Goal: Task Accomplishment & Management: Manage account settings

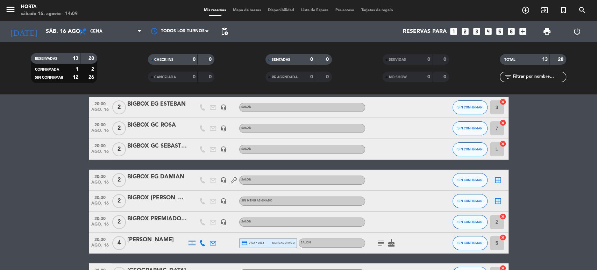
scroll to position [37, 0]
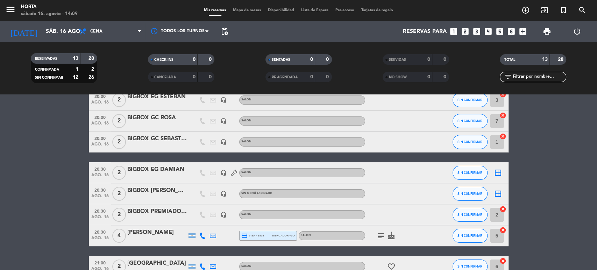
click at [241, 11] on span "Mapa de mesas" at bounding box center [246, 10] width 35 height 4
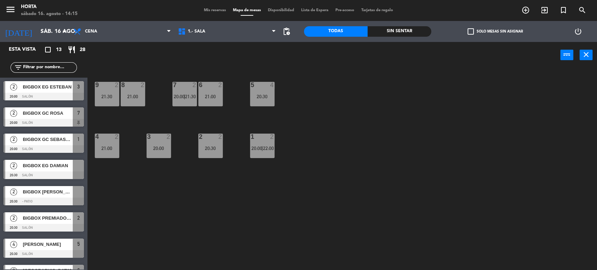
click at [217, 10] on span "Mis reservas" at bounding box center [214, 10] width 29 height 4
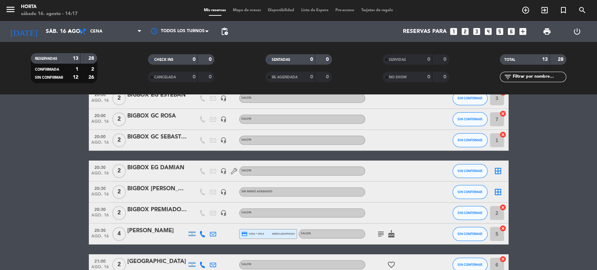
scroll to position [40, 0]
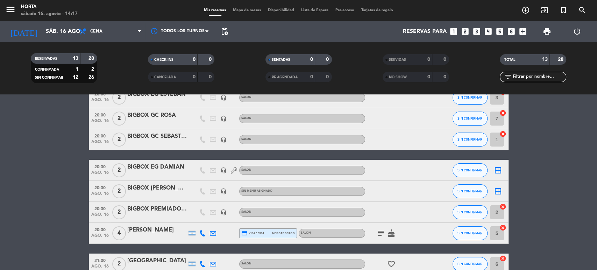
click at [164, 209] on div "BIGBOX PREMIADOS ROLANDO" at bounding box center [156, 209] width 59 height 9
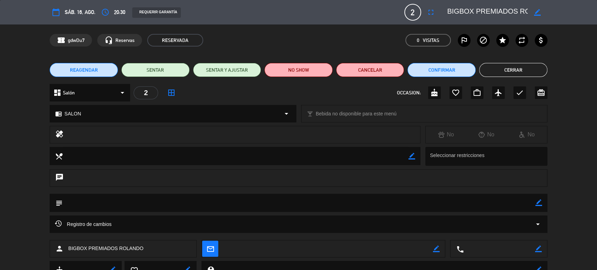
click at [536, 12] on icon "border_color" at bounding box center [537, 12] width 7 height 7
click at [539, 12] on icon at bounding box center [537, 12] width 7 height 7
click at [501, 68] on button "Cerrar" at bounding box center [513, 70] width 68 height 14
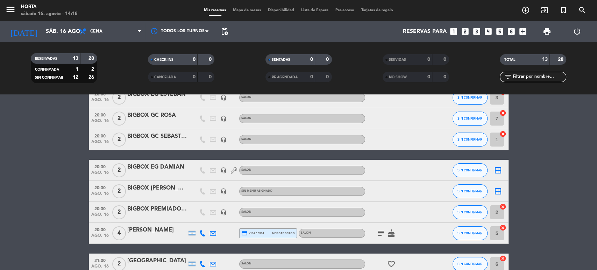
click at [238, 9] on span "Mapa de mesas" at bounding box center [246, 10] width 35 height 4
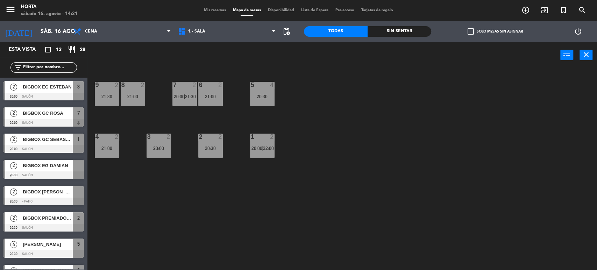
click at [212, 12] on span "Mis reservas" at bounding box center [214, 10] width 29 height 4
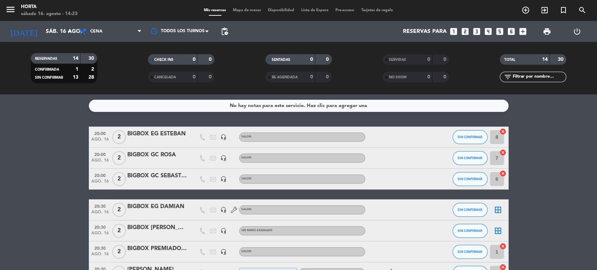
click at [230, 36] on span "pending_actions" at bounding box center [225, 31] width 14 height 14
click at [227, 33] on span "pending_actions" at bounding box center [224, 31] width 8 height 8
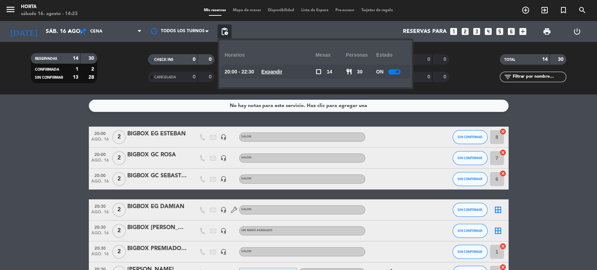
click at [394, 72] on div at bounding box center [394, 71] width 12 height 5
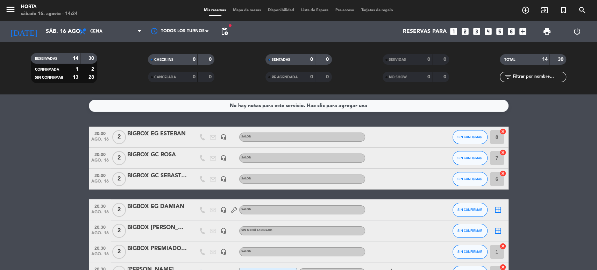
click at [233, 11] on span "Mapa de mesas" at bounding box center [246, 10] width 35 height 4
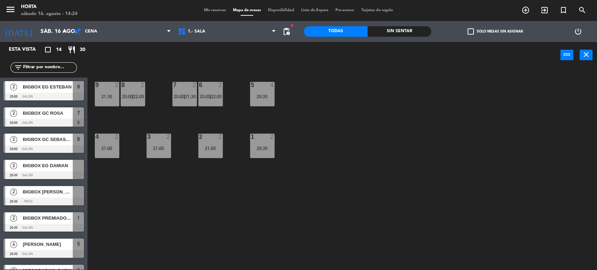
click at [201, 12] on span "Mis reservas" at bounding box center [214, 10] width 29 height 4
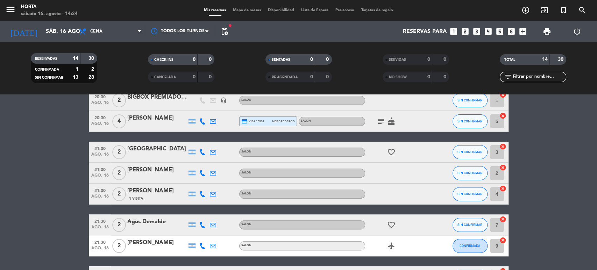
scroll to position [152, 0]
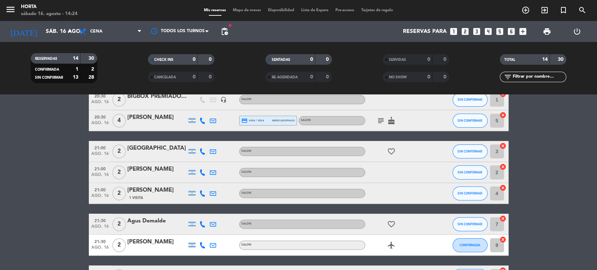
click at [383, 121] on icon "subject" at bounding box center [381, 120] width 8 height 8
click at [204, 151] on icon at bounding box center [202, 151] width 6 height 6
click at [217, 142] on span at bounding box center [220, 140] width 6 height 6
click at [200, 172] on icon at bounding box center [202, 172] width 6 height 6
click at [217, 161] on span at bounding box center [220, 161] width 6 height 6
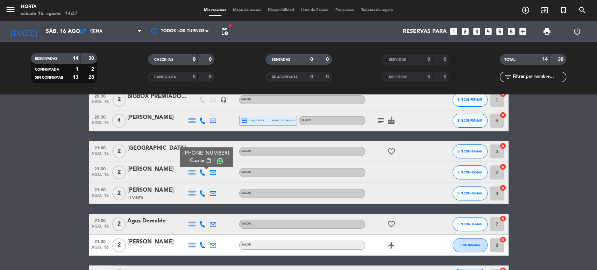
click at [202, 193] on icon at bounding box center [202, 193] width 6 height 6
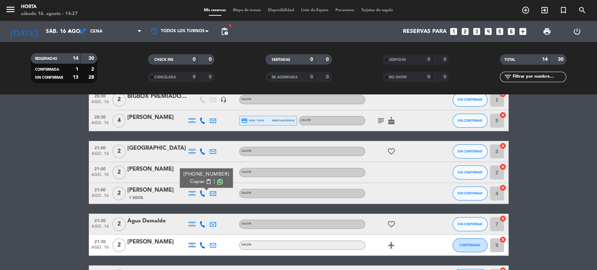
click at [217, 180] on span at bounding box center [220, 182] width 6 height 6
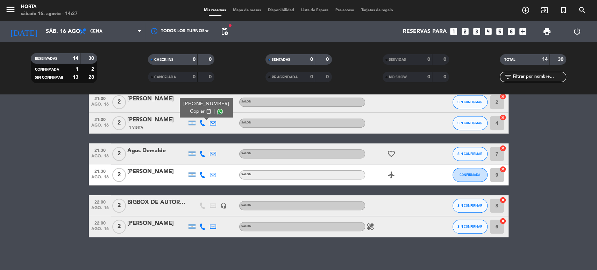
scroll to position [224, 0]
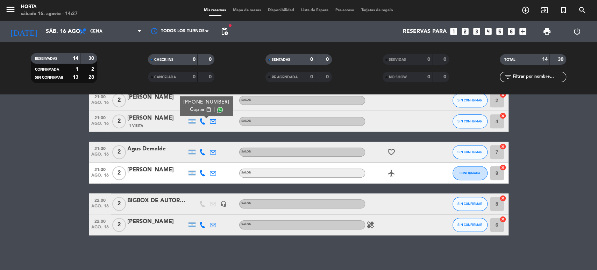
click at [201, 152] on icon at bounding box center [202, 152] width 6 height 6
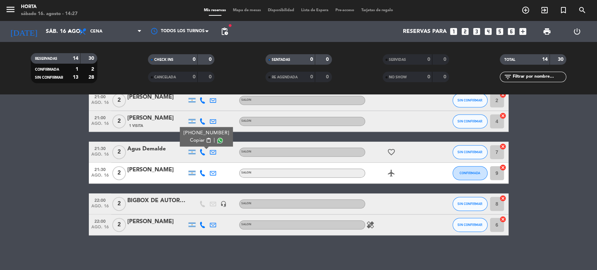
click at [217, 141] on span at bounding box center [220, 141] width 6 height 6
click at [55, 154] on bookings-row "20:00 ago. 16 2 BIGBOX EG ESTEBAN headset_mic SALON SIN CONFIRMAR 8 cancel 20:0…" at bounding box center [298, 68] width 597 height 333
click at [202, 170] on icon at bounding box center [202, 173] width 6 height 6
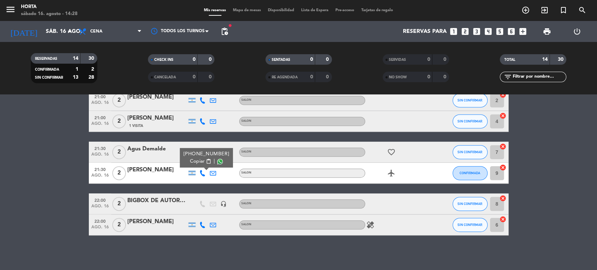
click at [217, 159] on span at bounding box center [220, 162] width 6 height 6
click at [221, 33] on span "pending_actions" at bounding box center [224, 31] width 8 height 8
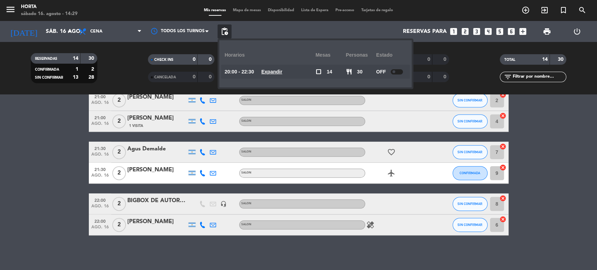
click at [68, 134] on bookings-row "20:00 ago. 16 2 BIGBOX EG ESTEBAN headset_mic SALON SIN CONFIRMAR 8 cancel 20:0…" at bounding box center [298, 68] width 597 height 333
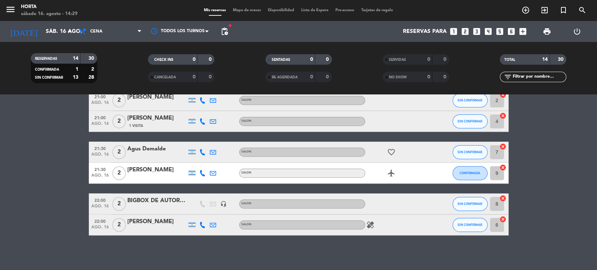
click at [202, 227] on icon at bounding box center [202, 225] width 6 height 6
click at [217, 212] on span at bounding box center [220, 214] width 6 height 6
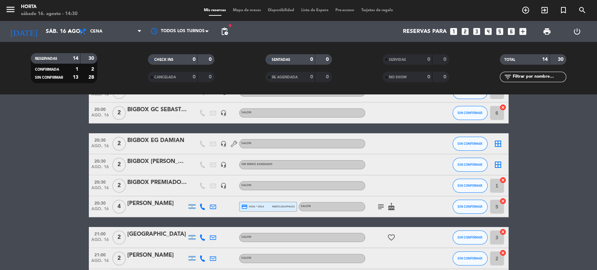
scroll to position [66, 0]
click at [165, 157] on div "BIGBOX [PERSON_NAME]" at bounding box center [156, 161] width 59 height 9
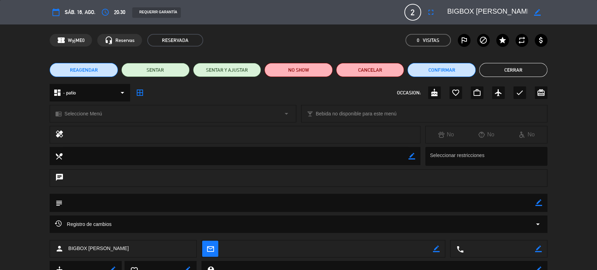
click at [100, 70] on button "REAGENDAR" at bounding box center [84, 70] width 68 height 14
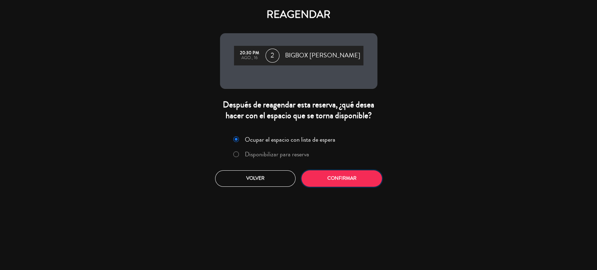
click at [332, 180] on button "Confirmar" at bounding box center [341, 178] width 80 height 16
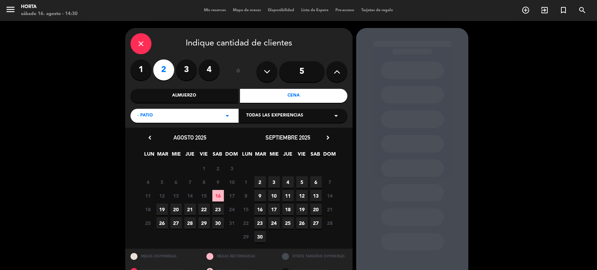
click at [225, 115] on icon "arrow_drop_down" at bounding box center [227, 116] width 8 height 8
click at [149, 152] on div "Salón" at bounding box center [184, 153] width 94 height 7
click at [221, 197] on span "16" at bounding box center [218, 196] width 12 height 12
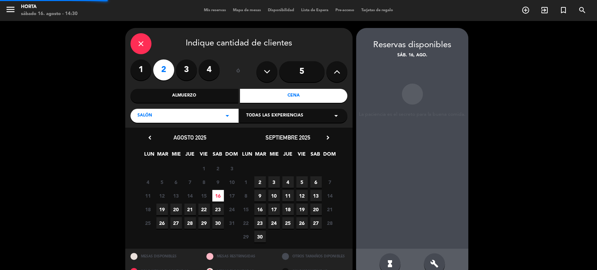
scroll to position [15, 0]
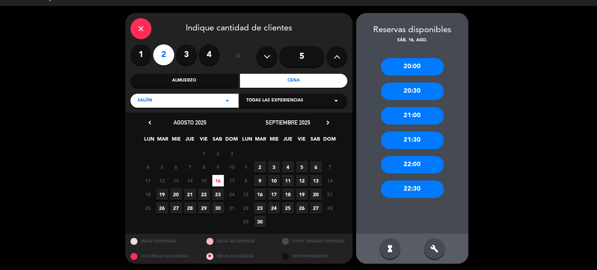
click at [417, 183] on div "22:30" at bounding box center [412, 188] width 63 height 17
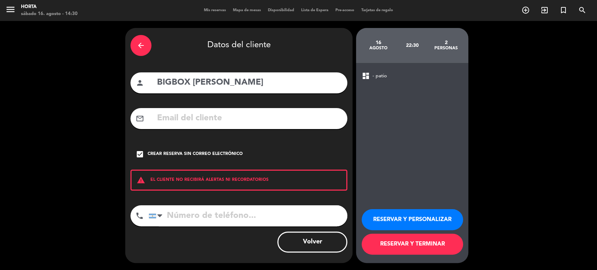
scroll to position [0, 0]
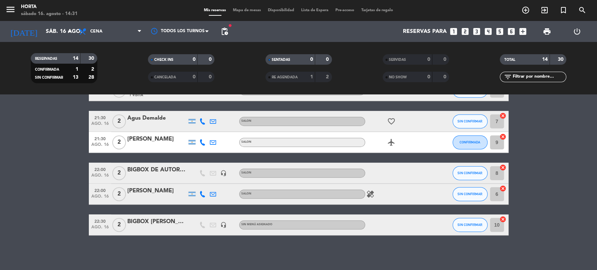
click at [494, 227] on input "10" at bounding box center [497, 225] width 14 height 14
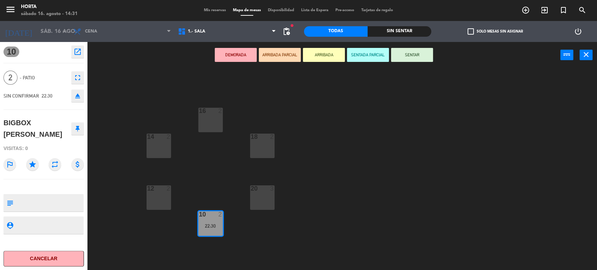
click at [77, 95] on icon "eject" at bounding box center [77, 96] width 8 height 8
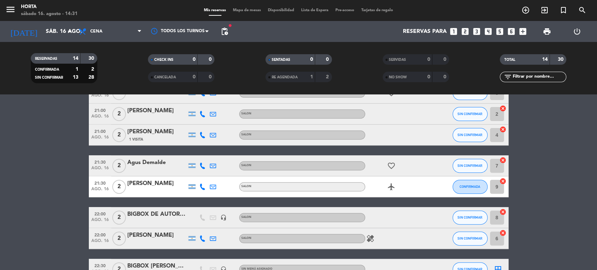
scroll to position [234, 0]
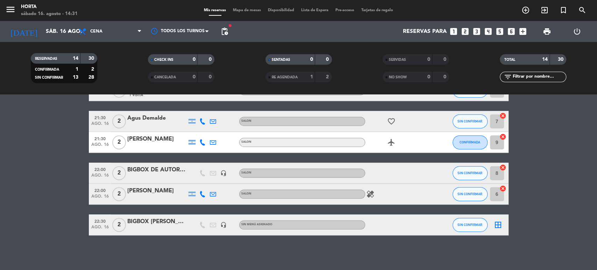
click at [497, 225] on icon "border_all" at bounding box center [498, 225] width 8 height 8
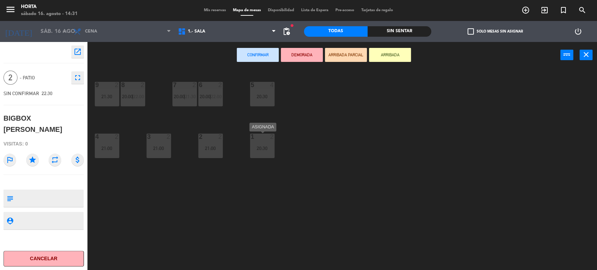
click at [261, 140] on div "1 2" at bounding box center [262, 137] width 24 height 7
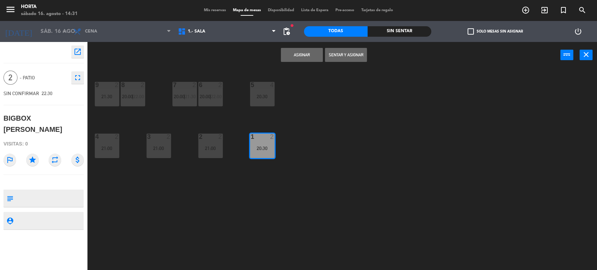
click at [290, 57] on button "Asignar" at bounding box center [302, 55] width 42 height 14
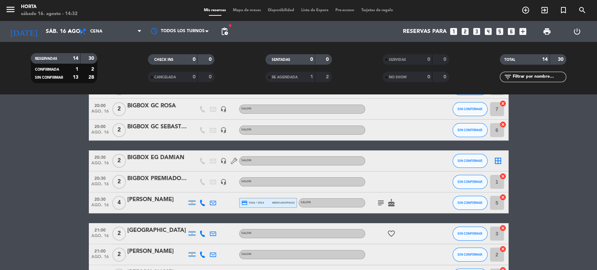
scroll to position [47, 0]
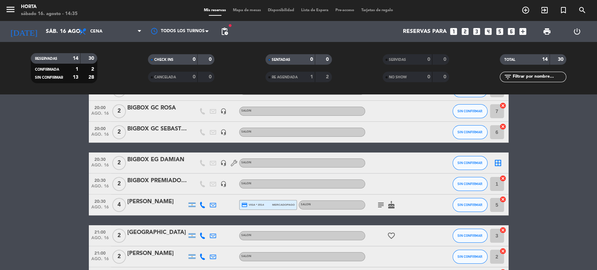
click at [171, 155] on div "20:30 ago. 16 2 BIGBOX EG DAMIAN headset_mic SALON SIN CONFIRMAR border_all" at bounding box center [299, 162] width 420 height 21
click at [175, 160] on div "BIGBOX EG DAMIAN" at bounding box center [156, 159] width 59 height 9
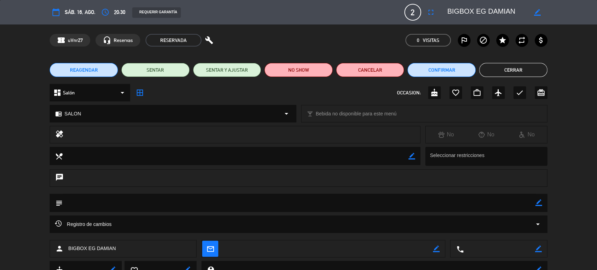
click at [79, 70] on span "REAGENDAR" at bounding box center [84, 69] width 28 height 7
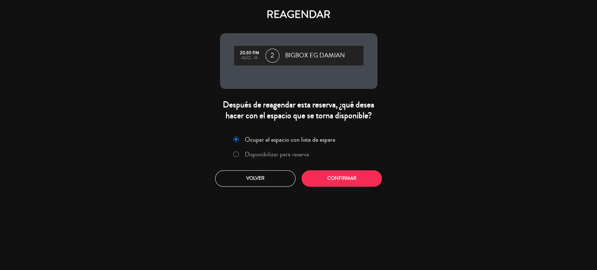
click at [341, 163] on div "Ocupar el espacio con lista de espera Disponibilizar para reserva Volver Confir…" at bounding box center [299, 159] width 168 height 63
click at [345, 170] on div "Ocupar el espacio con lista de espera Disponibilizar para reserva Volver Confir…" at bounding box center [299, 159] width 168 height 63
click at [352, 178] on button "Confirmar" at bounding box center [341, 178] width 80 height 16
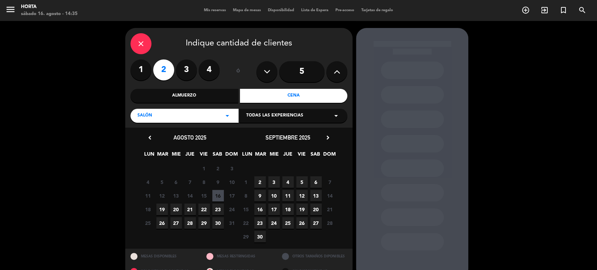
click at [221, 196] on span "16" at bounding box center [218, 196] width 12 height 12
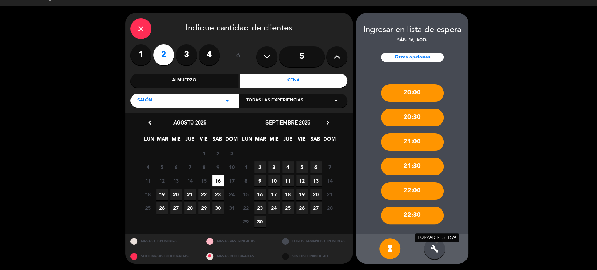
click at [436, 250] on icon "build" at bounding box center [434, 248] width 8 height 8
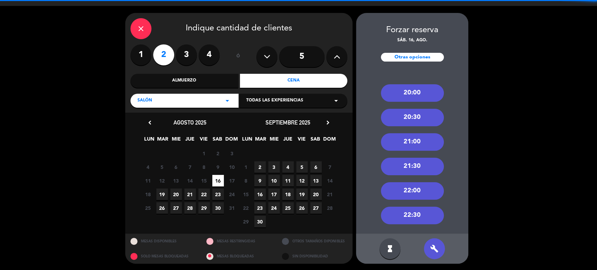
click at [421, 188] on div "22:00" at bounding box center [412, 190] width 63 height 17
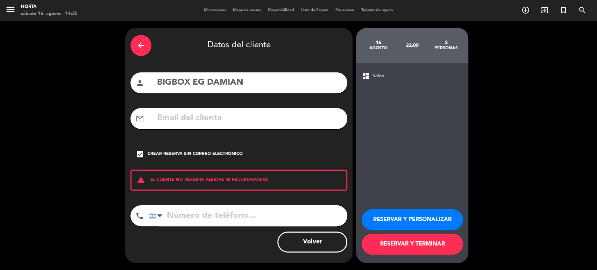
scroll to position [0, 0]
click at [414, 241] on button "RESERVAR Y TERMINAR" at bounding box center [412, 244] width 101 height 21
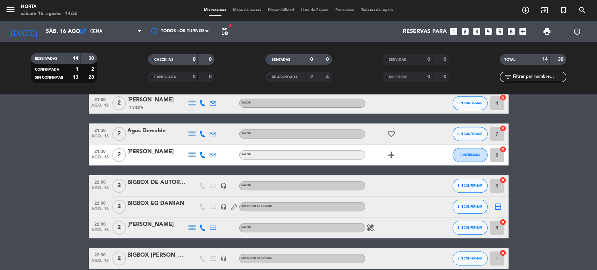
scroll to position [234, 0]
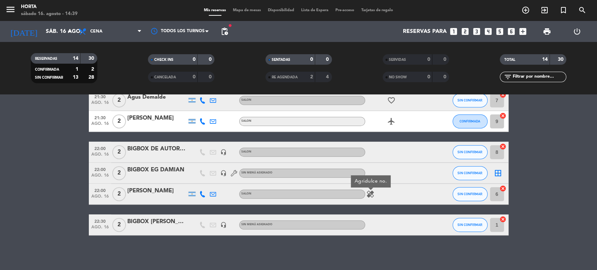
click at [369, 195] on icon "healing" at bounding box center [370, 194] width 8 height 8
click at [253, 8] on span "Mapa de mesas" at bounding box center [246, 10] width 35 height 4
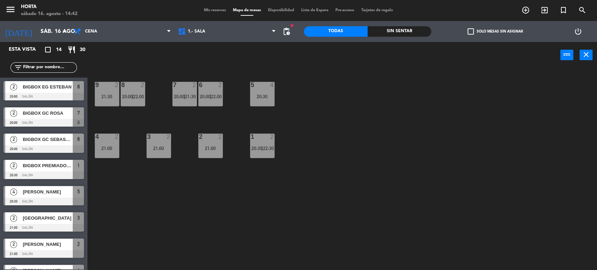
scroll to position [175, 0]
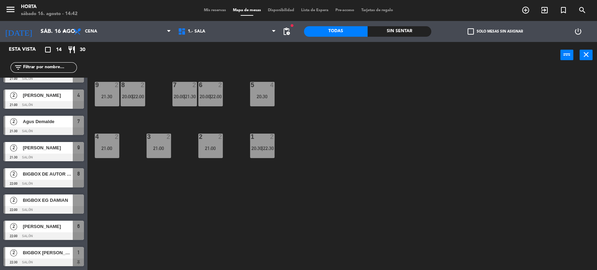
click at [36, 211] on div at bounding box center [43, 210] width 80 height 8
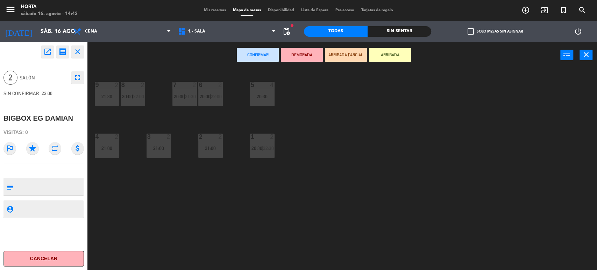
click at [262, 107] on div "9 2 21:30 8 2 20:00 | 22:00 7 2 20:00 | 21:30 6 2 20:00 | 22:00 5 4 20:30 4 2 2…" at bounding box center [345, 170] width 504 height 202
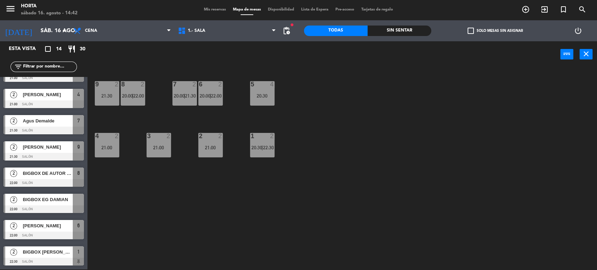
click at [47, 198] on span "BIGBOX EG DAMIAN" at bounding box center [48, 199] width 50 height 7
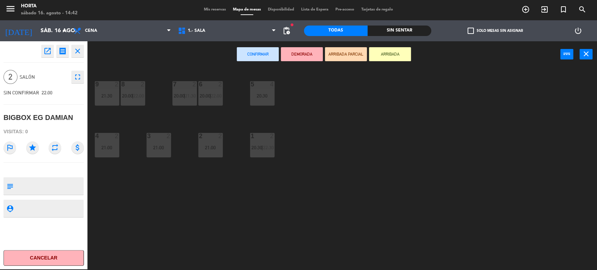
click at [266, 99] on div "5 4 20:30" at bounding box center [262, 93] width 24 height 24
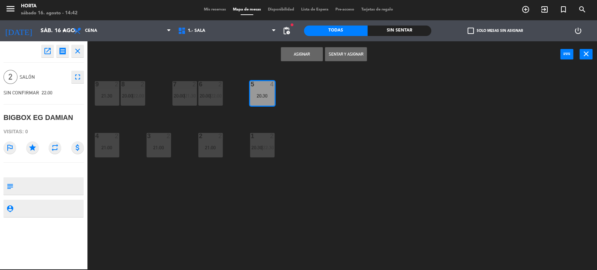
click at [301, 55] on button "Asignar" at bounding box center [302, 54] width 42 height 14
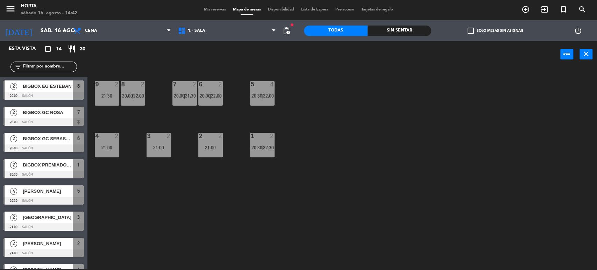
scroll to position [53, 0]
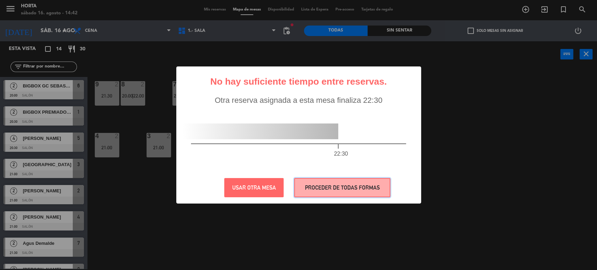
click at [302, 185] on button "PROCEDER DE TODAS FORMAS" at bounding box center [342, 187] width 96 height 19
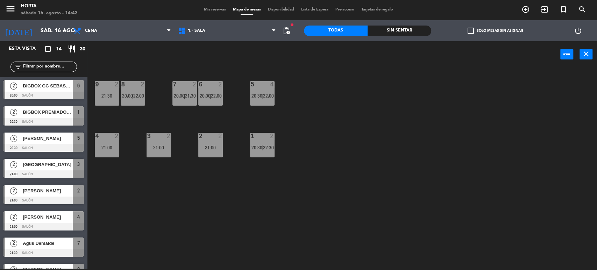
click at [203, 10] on span "Mis reservas" at bounding box center [214, 10] width 29 height 4
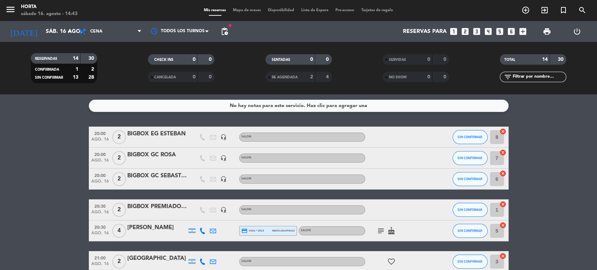
click at [238, 10] on span "Mapa de mesas" at bounding box center [246, 10] width 35 height 4
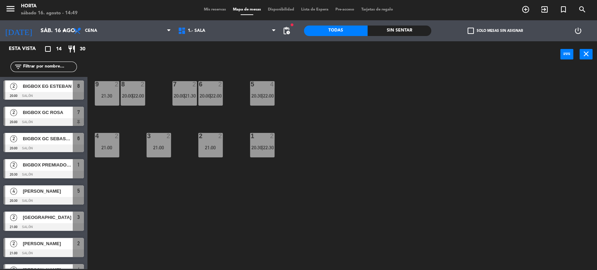
click at [214, 8] on span "Mis reservas" at bounding box center [214, 10] width 29 height 4
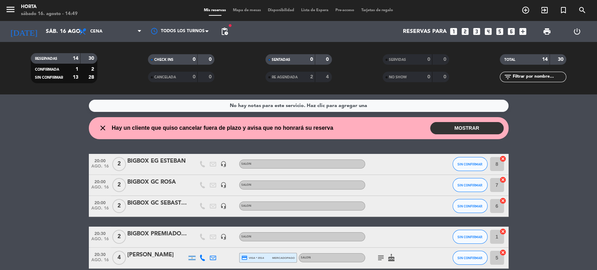
click at [471, 126] on button "MOSTRAR" at bounding box center [466, 128] width 73 height 12
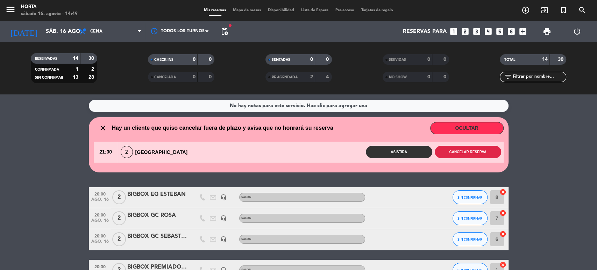
click at [461, 152] on button "Cancelar reserva" at bounding box center [468, 152] width 66 height 12
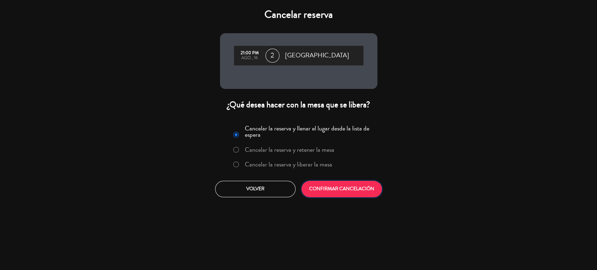
click at [361, 193] on button "CONFIRMAR CANCELACIÓN" at bounding box center [341, 189] width 80 height 16
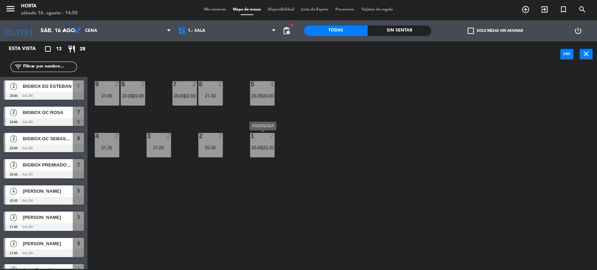
click at [270, 136] on div "2" at bounding box center [272, 136] width 4 height 6
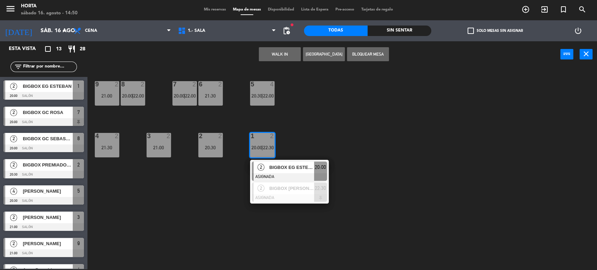
click at [270, 136] on div "2" at bounding box center [272, 136] width 4 height 6
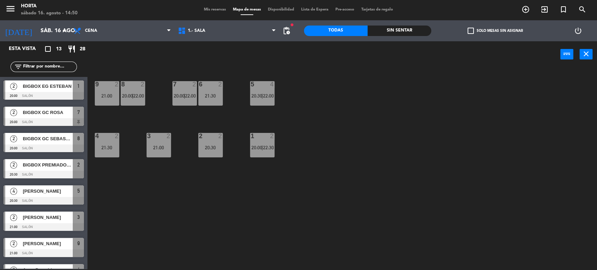
scroll to position [149, 0]
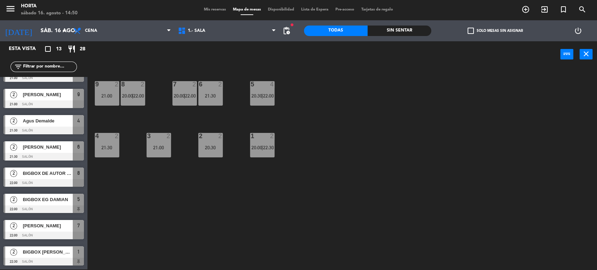
click at [44, 250] on span "BIGBOX [PERSON_NAME]" at bounding box center [48, 251] width 50 height 7
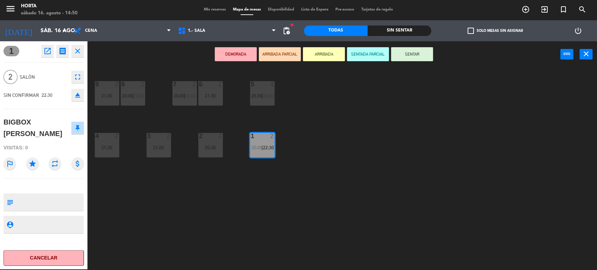
click at [80, 91] on icon "eject" at bounding box center [77, 95] width 8 height 8
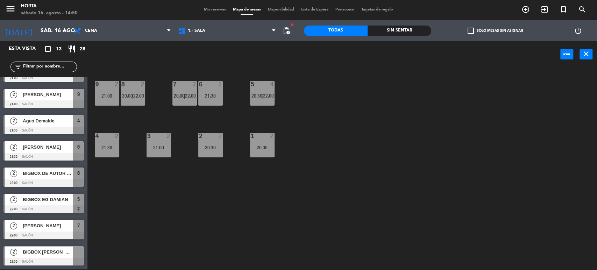
click at [47, 252] on span "BIGBOX [PERSON_NAME]" at bounding box center [48, 251] width 50 height 7
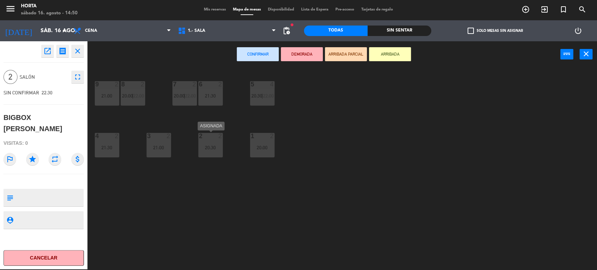
click at [214, 145] on div "20:30" at bounding box center [210, 147] width 24 height 5
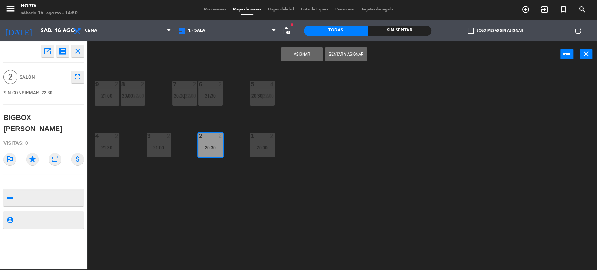
click at [306, 53] on button "Asignar" at bounding box center [302, 54] width 42 height 14
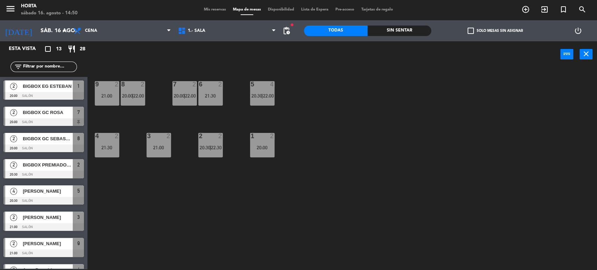
scroll to position [96, 0]
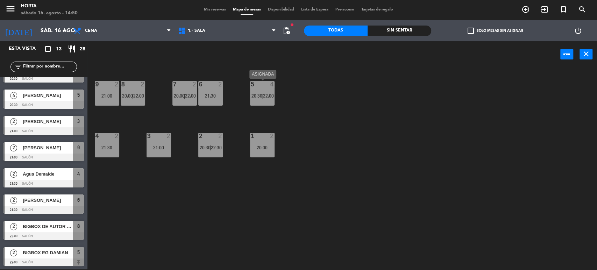
click at [265, 97] on span "22:00" at bounding box center [268, 96] width 11 height 6
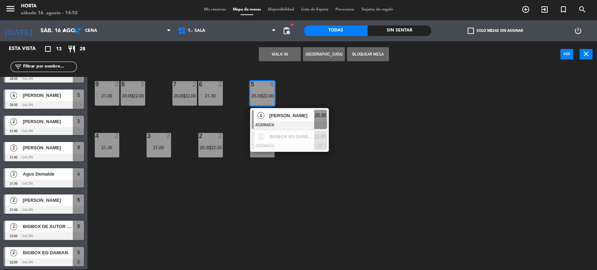
click at [265, 97] on span "22:00" at bounding box center [268, 96] width 11 height 6
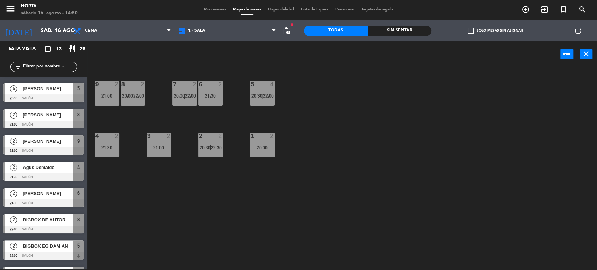
scroll to position [149, 0]
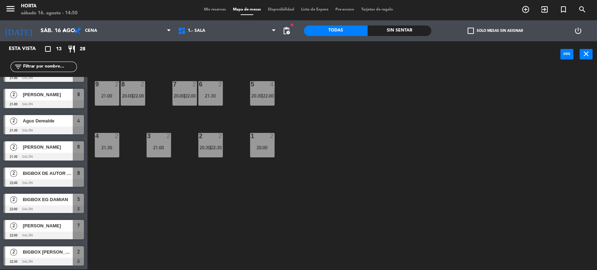
click at [54, 204] on div "BIGBOX EG DAMIAN" at bounding box center [47, 200] width 51 height 12
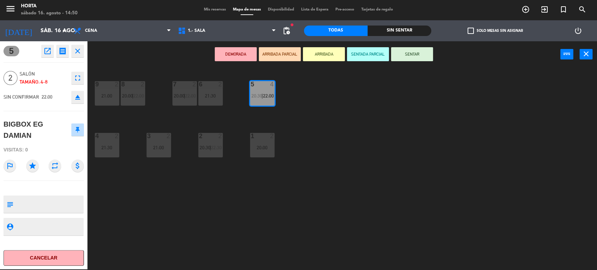
click at [76, 96] on icon "eject" at bounding box center [77, 97] width 8 height 8
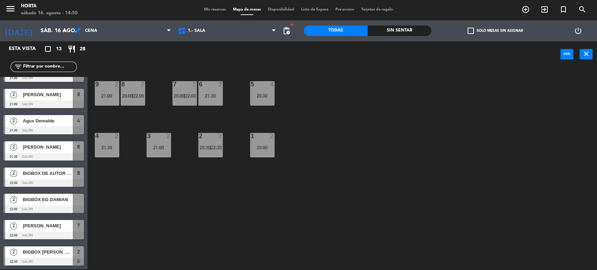
click at [49, 206] on div at bounding box center [43, 209] width 80 height 8
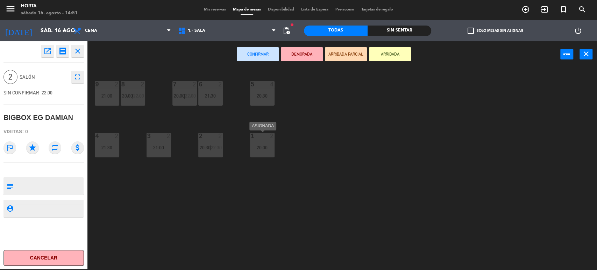
click at [266, 145] on div "20:00" at bounding box center [262, 147] width 24 height 5
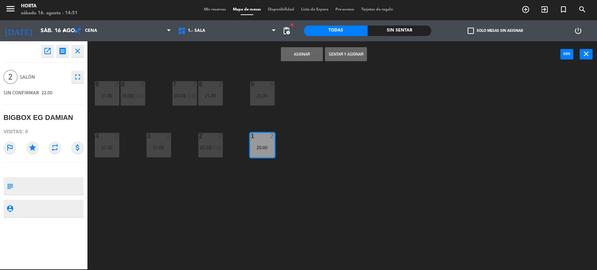
click at [316, 52] on button "Asignar" at bounding box center [302, 54] width 42 height 14
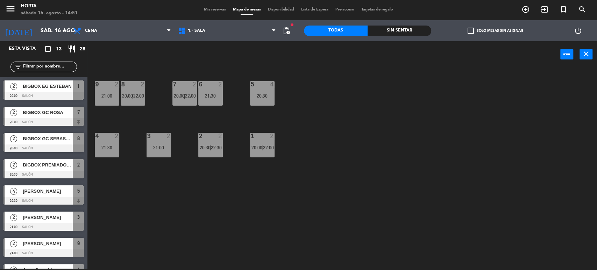
scroll to position [44, 0]
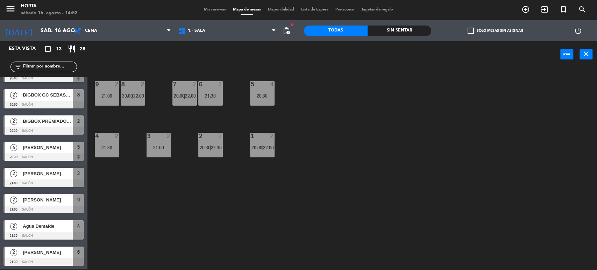
click at [219, 10] on span "Mis reservas" at bounding box center [214, 10] width 29 height 4
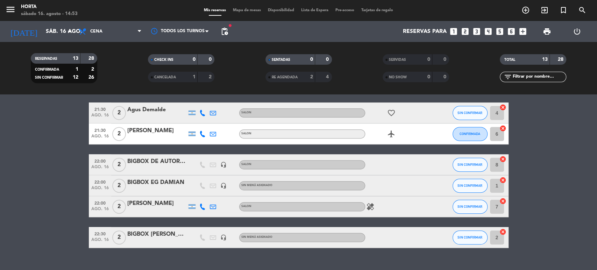
scroll to position [213, 0]
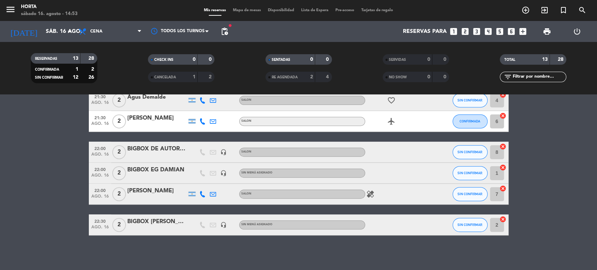
click at [230, 9] on span "Mapa de mesas" at bounding box center [246, 10] width 35 height 4
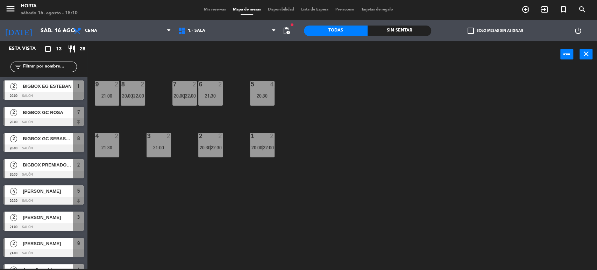
click at [221, 10] on span "Mis reservas" at bounding box center [214, 10] width 29 height 4
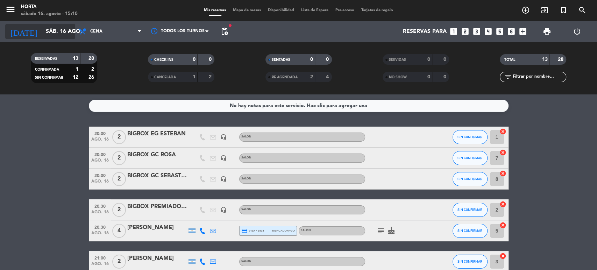
click at [65, 32] on icon "arrow_drop_down" at bounding box center [69, 31] width 8 height 8
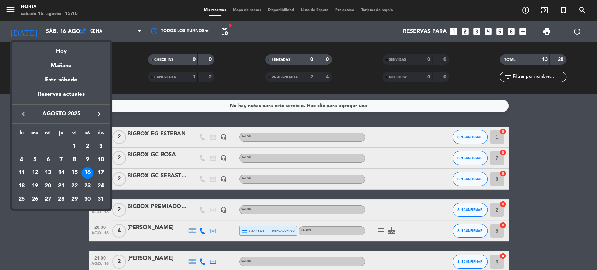
click at [36, 185] on div "19" at bounding box center [35, 186] width 12 height 12
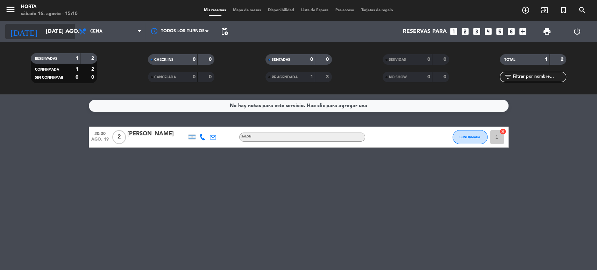
click at [42, 34] on input "mar. 19 ago." at bounding box center [79, 32] width 74 height 14
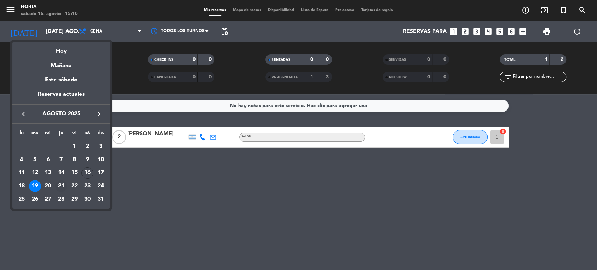
click at [60, 184] on div "21" at bounding box center [61, 186] width 12 height 12
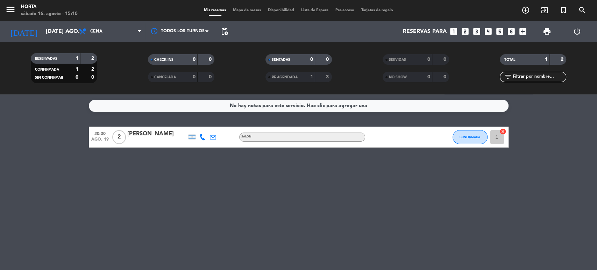
type input "jue. 21 ago."
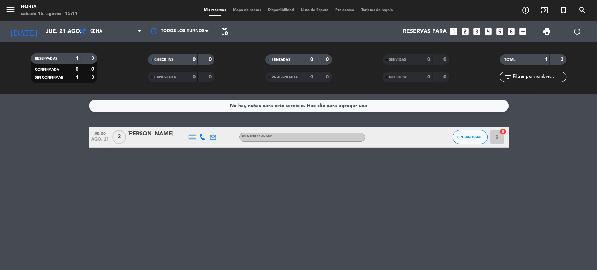
click at [153, 134] on div "Lautaro Gutierrez" at bounding box center [156, 133] width 59 height 9
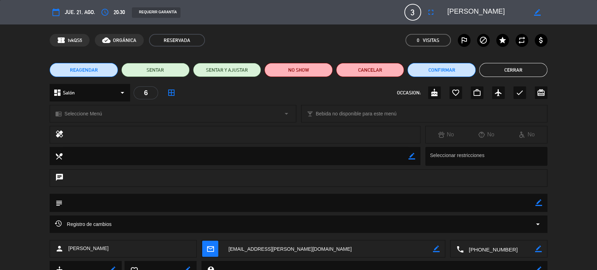
click at [107, 71] on button "REAGENDAR" at bounding box center [84, 70] width 68 height 14
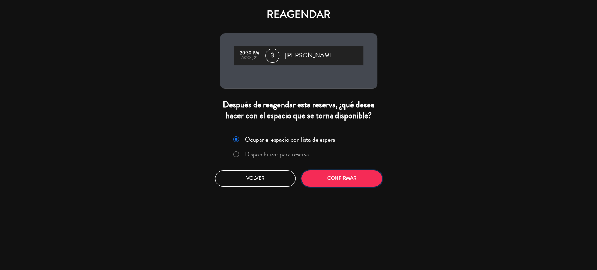
click at [331, 180] on button "Confirmar" at bounding box center [341, 178] width 80 height 16
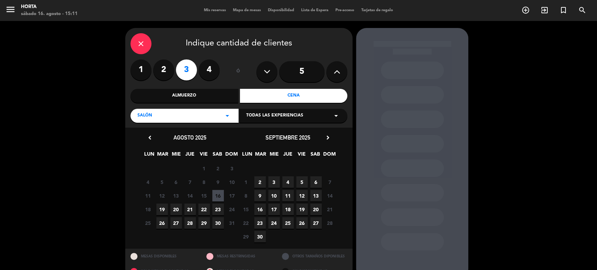
click at [159, 210] on span "19" at bounding box center [162, 210] width 12 height 12
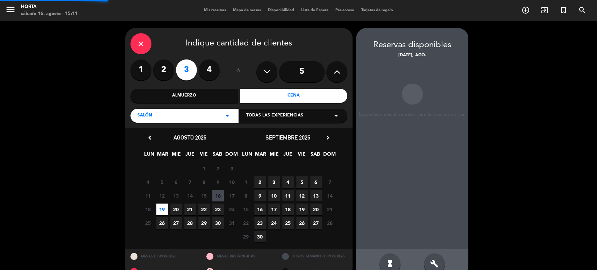
scroll to position [15, 0]
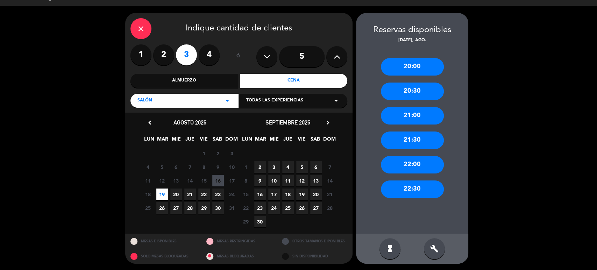
click at [400, 91] on div "20:30" at bounding box center [412, 91] width 63 height 17
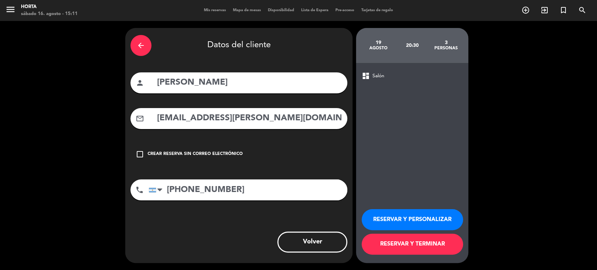
click at [393, 238] on button "RESERVAR Y TERMINAR" at bounding box center [412, 244] width 101 height 21
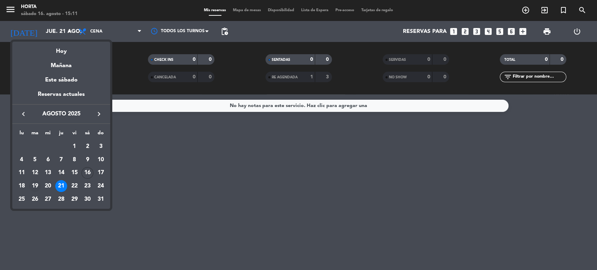
click at [36, 185] on div "19" at bounding box center [35, 186] width 12 height 12
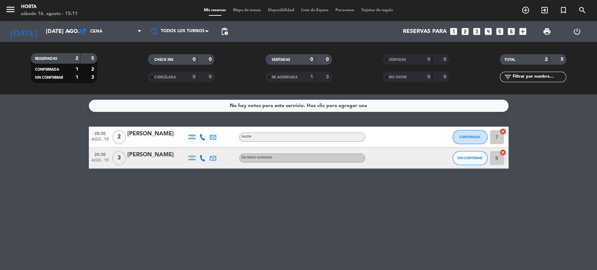
click at [288, 78] on span "RE AGENDADA" at bounding box center [285, 77] width 26 height 3
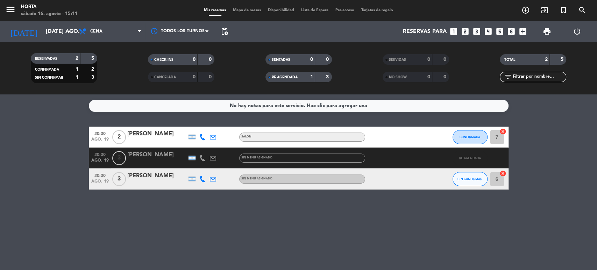
click at [288, 78] on span "RE AGENDADA" at bounding box center [285, 77] width 26 height 3
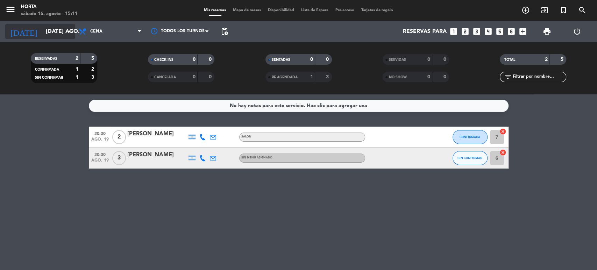
click at [52, 31] on input "mar. 19 ago." at bounding box center [79, 32] width 74 height 14
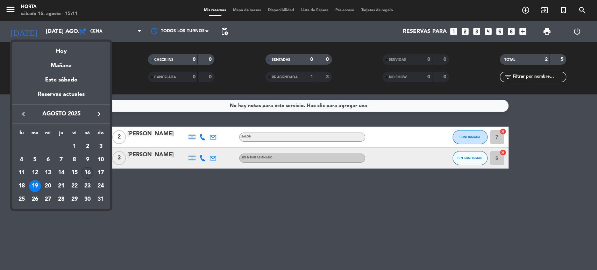
click at [87, 168] on div "16" at bounding box center [87, 173] width 12 height 12
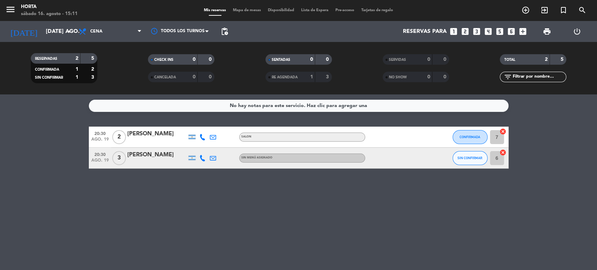
type input "sáb. 16 ago."
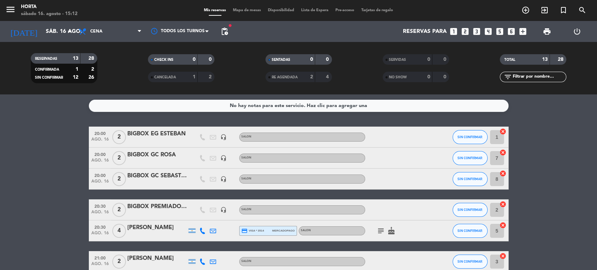
click at [252, 12] on span "Mapa de mesas" at bounding box center [246, 10] width 35 height 4
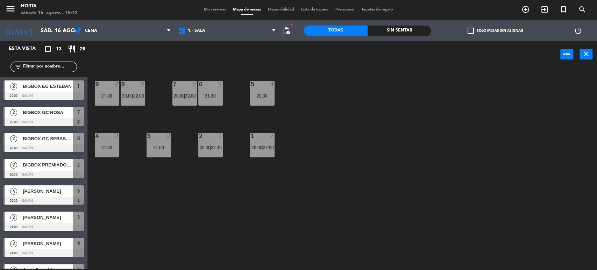
click at [210, 10] on span "Mis reservas" at bounding box center [214, 10] width 29 height 4
